Goal: Information Seeking & Learning: Learn about a topic

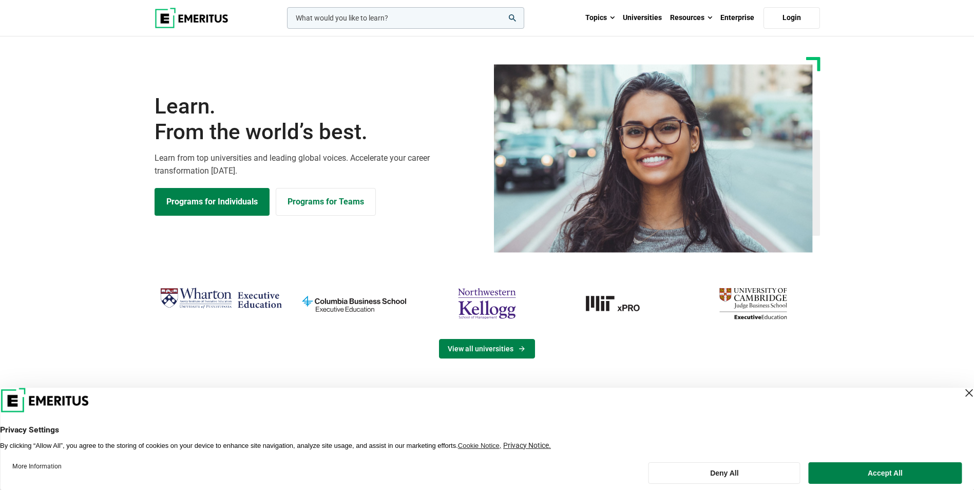
click at [486, 347] on link "View all universities" at bounding box center [487, 349] width 96 height 20
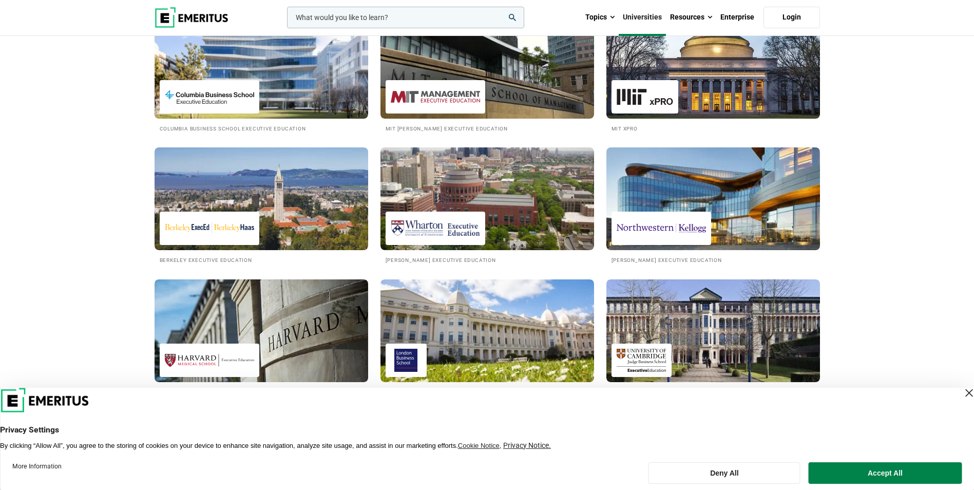
scroll to position [257, 0]
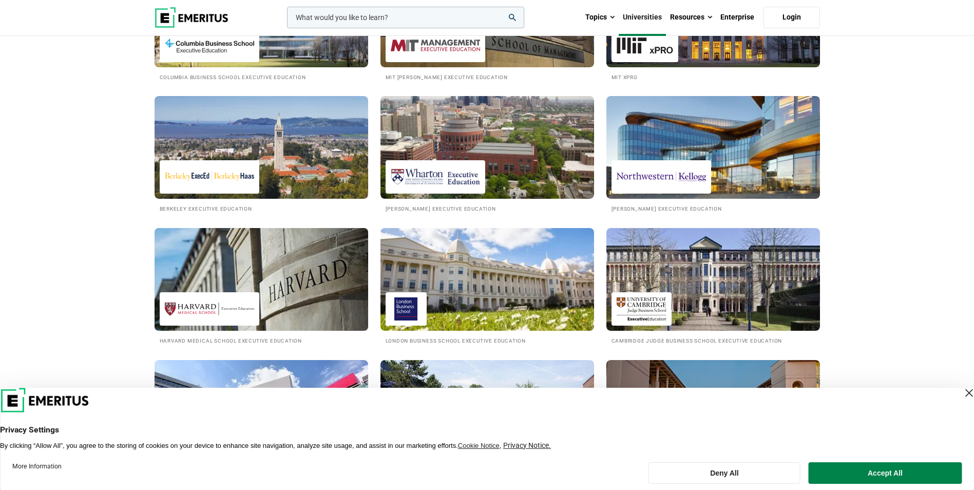
click at [224, 286] on img at bounding box center [261, 279] width 235 height 113
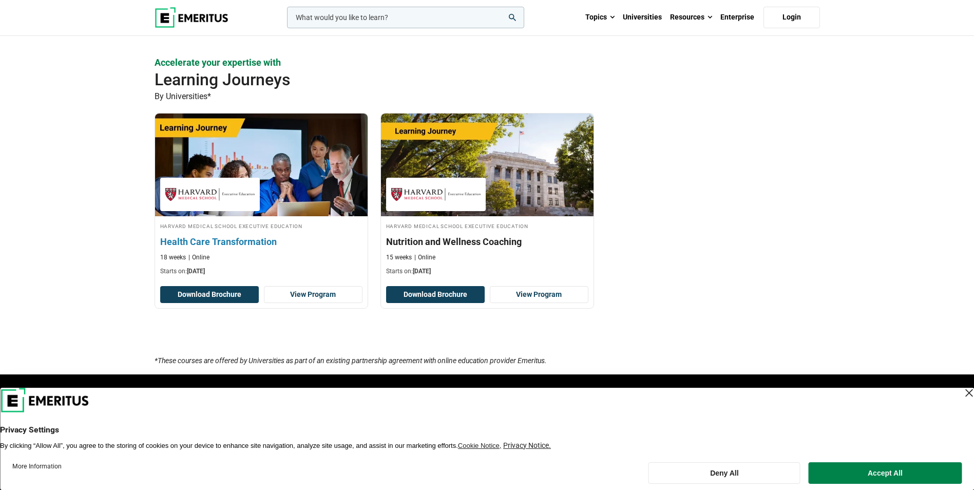
scroll to position [1027, 0]
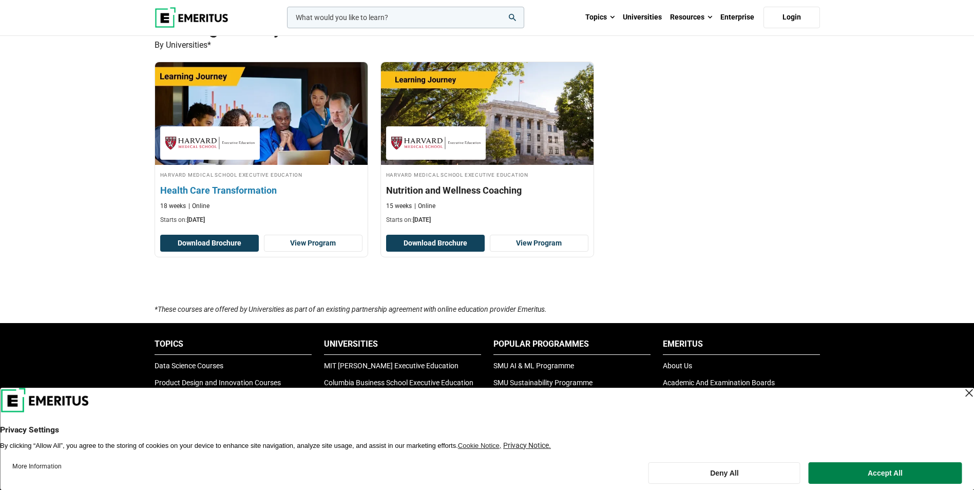
click at [302, 132] on img at bounding box center [261, 113] width 234 height 113
